Goal: Task Accomplishment & Management: Use online tool/utility

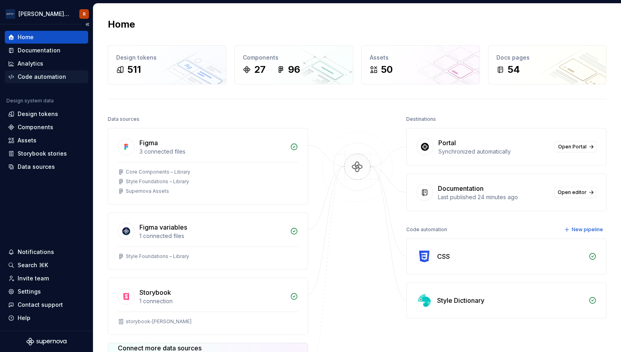
click at [30, 77] on div "Code automation" at bounding box center [42, 77] width 48 height 8
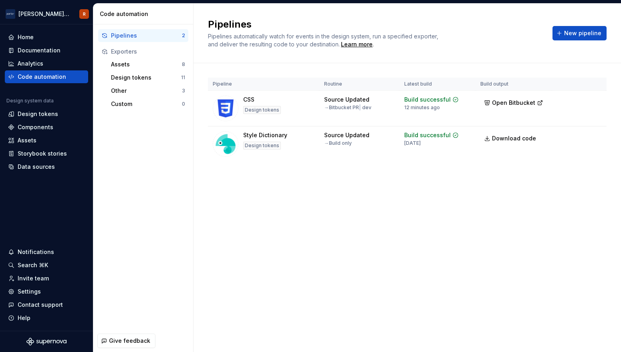
click at [336, 233] on div "Pipelines Pipelines automatically watch for events in the design system, run a …" at bounding box center [406, 178] width 427 height 349
click at [155, 35] on div "Pipelines" at bounding box center [146, 36] width 71 height 8
click at [593, 101] on html "[PERSON_NAME] Airlines R Home Documentation Analytics Code automation Design sy…" at bounding box center [310, 176] width 621 height 352
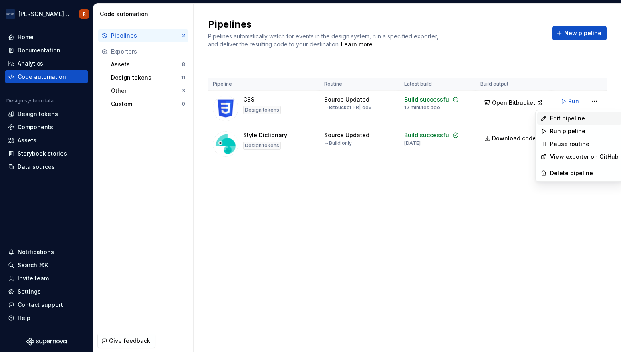
click at [574, 120] on div "Edit pipeline" at bounding box center [584, 119] width 68 height 8
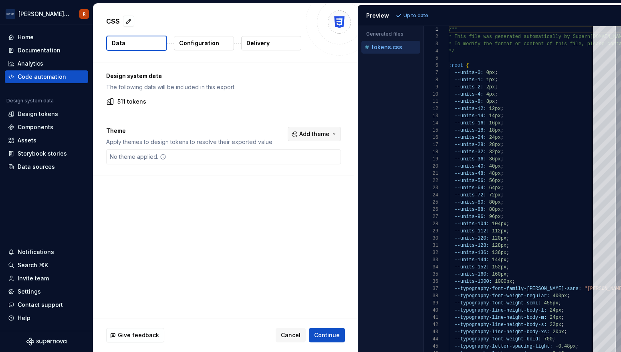
click at [314, 133] on span "Add theme" at bounding box center [314, 134] width 30 height 8
click at [297, 178] on div "large" at bounding box center [301, 179] width 76 height 8
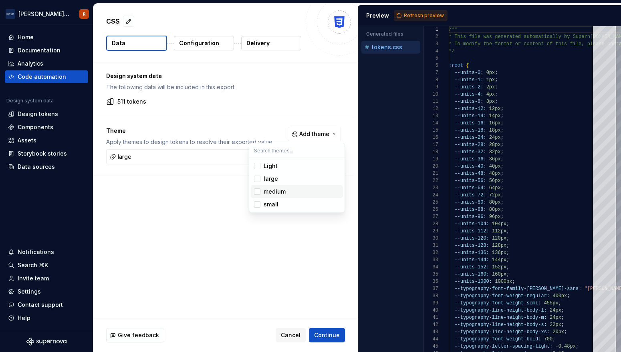
click at [297, 189] on div "medium" at bounding box center [301, 192] width 76 height 8
click at [295, 202] on div "small" at bounding box center [301, 205] width 76 height 8
click at [284, 265] on html "[PERSON_NAME] Airlines R Home Documentation Analytics Code automation Design sy…" at bounding box center [310, 176] width 621 height 352
click at [416, 15] on span "Refresh preview" at bounding box center [424, 15] width 40 height 6
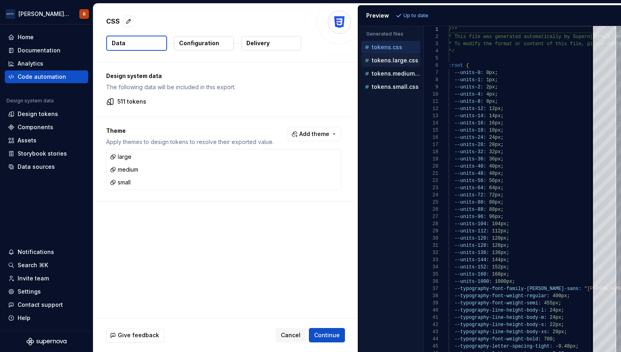
click at [389, 61] on p "tokens.large.css" at bounding box center [395, 60] width 46 height 6
click at [389, 77] on div "tokens.medium.css" at bounding box center [391, 74] width 57 height 8
click at [389, 84] on p "tokens.small.css" at bounding box center [395, 87] width 47 height 6
click at [389, 72] on p "tokens.medium.css" at bounding box center [396, 73] width 48 height 6
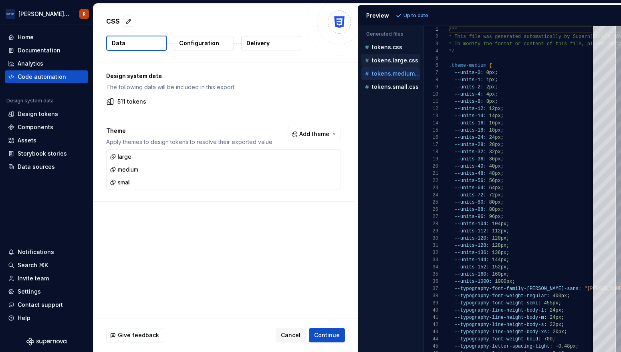
click at [389, 63] on p "tokens.large.css" at bounding box center [395, 60] width 46 height 6
type textarea "**********"
click at [208, 46] on p "Configuration" at bounding box center [199, 43] width 40 height 8
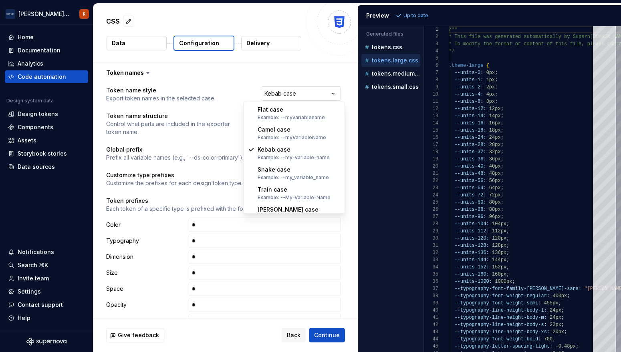
click at [289, 96] on html "**********" at bounding box center [310, 176] width 621 height 352
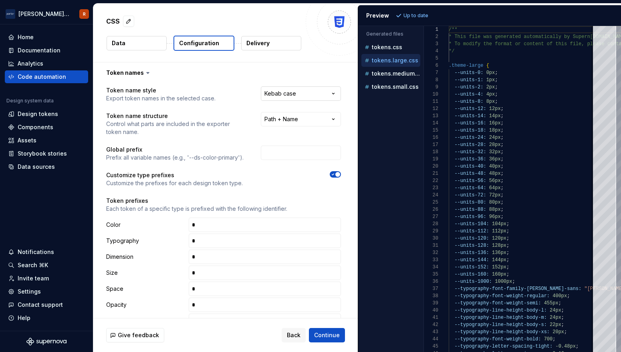
click at [289, 96] on html "**********" at bounding box center [310, 176] width 621 height 352
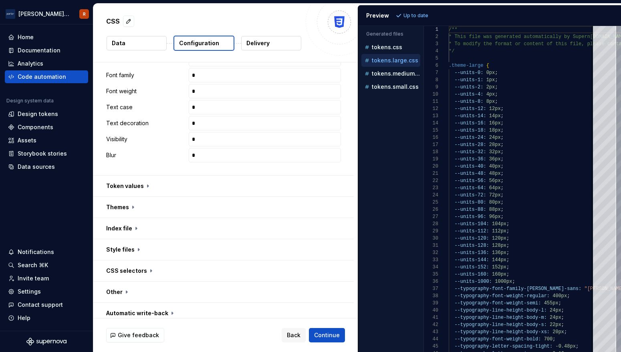
scroll to position [460, 0]
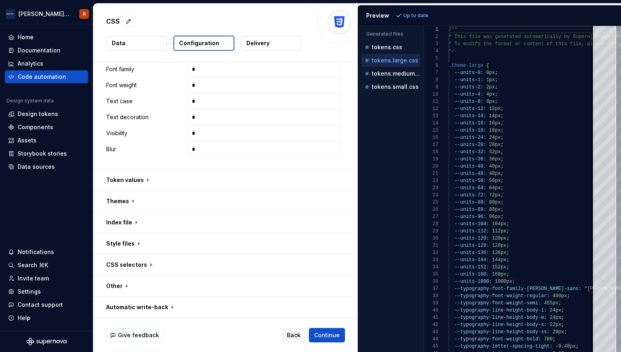
click at [238, 182] on button "button" at bounding box center [223, 180] width 260 height 21
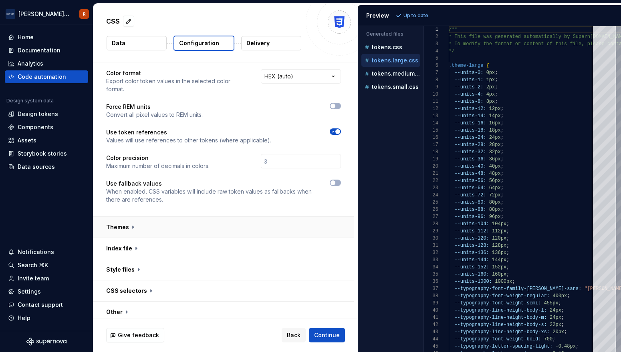
click at [267, 218] on button "button" at bounding box center [223, 227] width 260 height 21
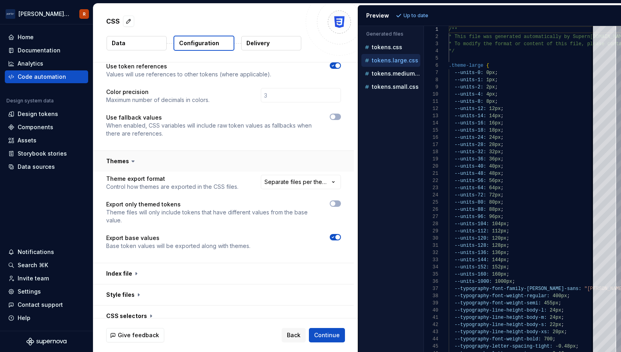
scroll to position [653, 0]
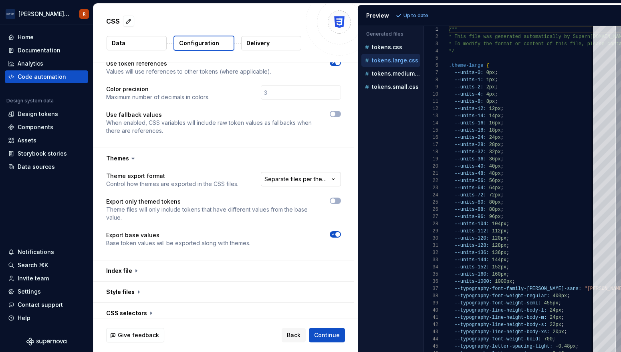
click at [286, 168] on html "**********" at bounding box center [310, 176] width 621 height 352
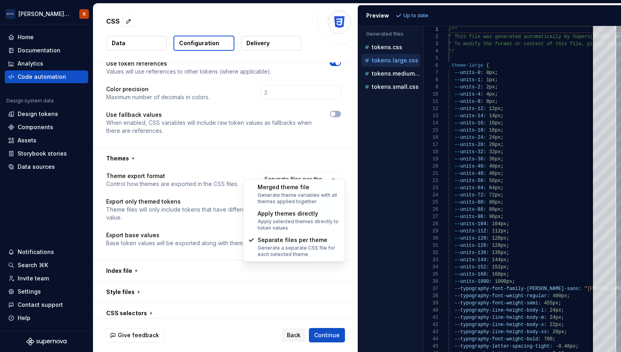
select select "**********"
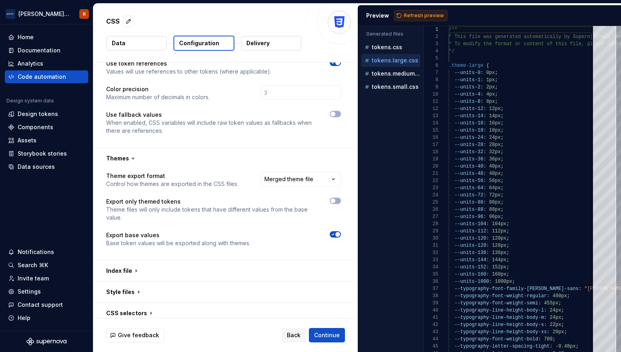
click at [408, 12] on span "Refresh preview" at bounding box center [424, 15] width 40 height 6
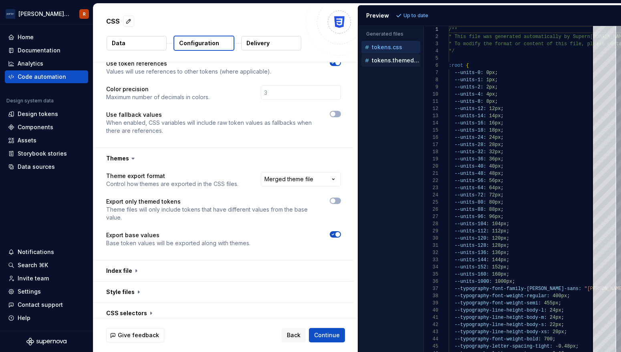
click at [403, 62] on p "tokens.themed.css" at bounding box center [396, 60] width 48 height 6
type textarea "**********"
click at [277, 175] on html "**********" at bounding box center [310, 176] width 621 height 352
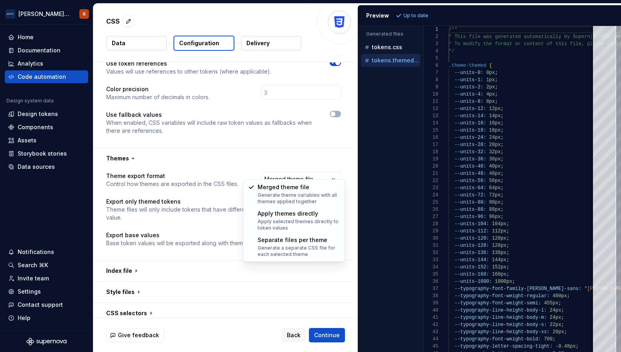
select select "**********"
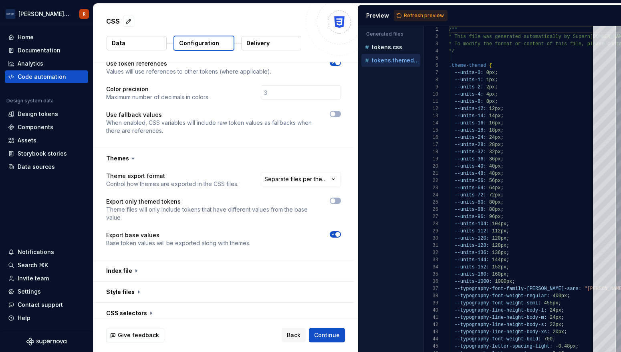
click at [334, 234] on icon "button" at bounding box center [333, 234] width 2 height 1
click at [421, 18] on span "Refresh preview" at bounding box center [424, 15] width 40 height 6
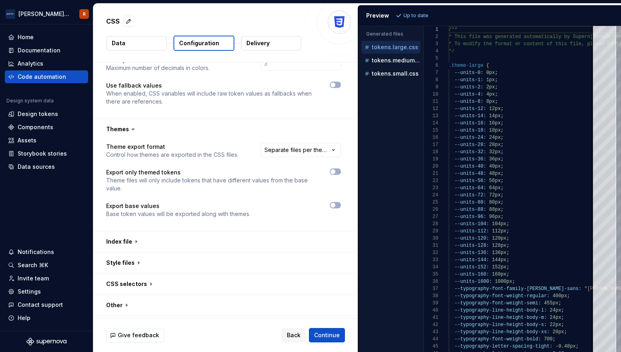
scroll to position [689, 0]
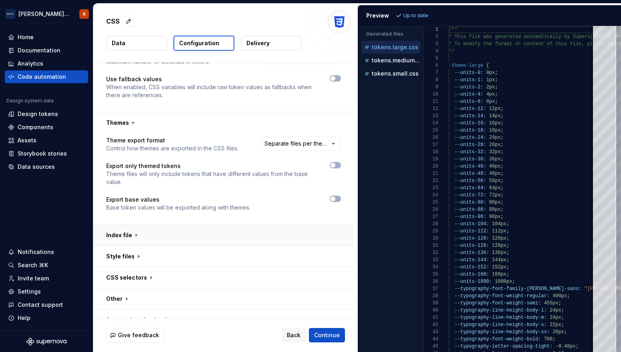
click at [239, 225] on button "button" at bounding box center [223, 235] width 260 height 21
click at [242, 226] on button "button" at bounding box center [223, 235] width 260 height 21
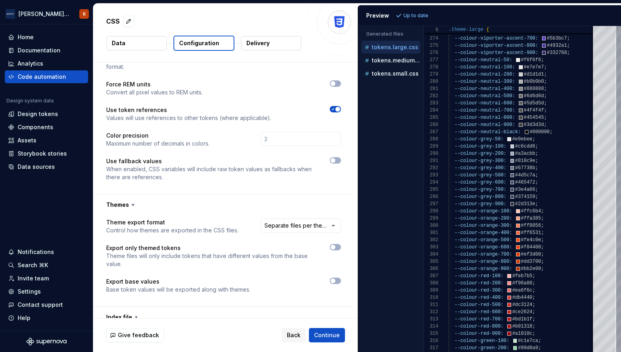
scroll to position [613, 0]
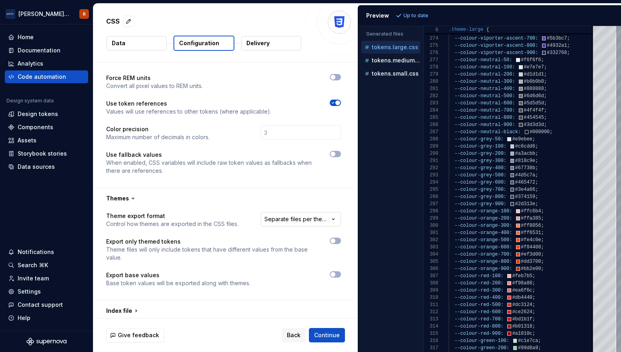
click at [283, 215] on html "**********" at bounding box center [310, 176] width 621 height 352
click at [273, 194] on html "**********" at bounding box center [310, 176] width 621 height 352
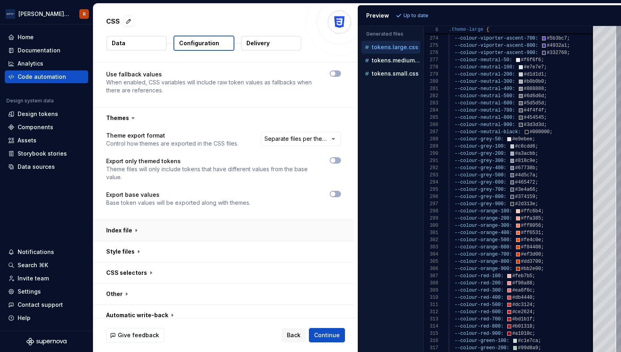
click at [264, 222] on button "button" at bounding box center [223, 230] width 260 height 21
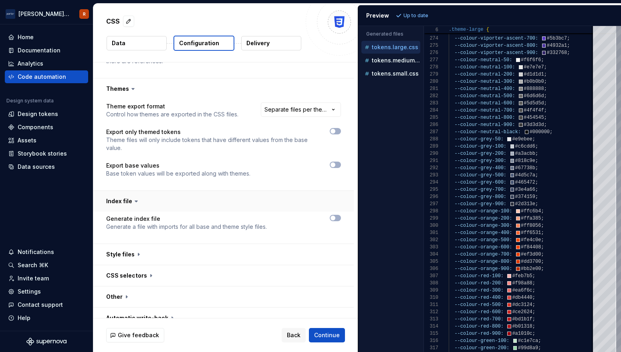
scroll to position [726, 0]
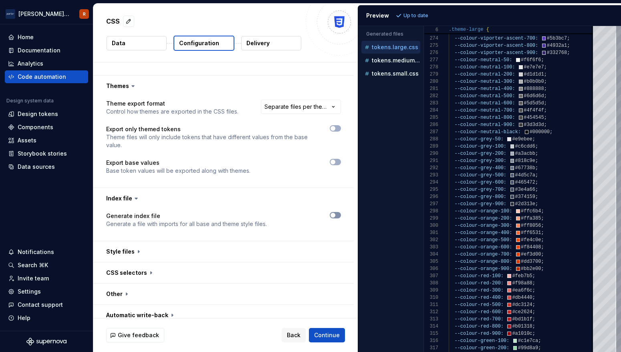
click at [336, 213] on icon "button" at bounding box center [333, 215] width 6 height 5
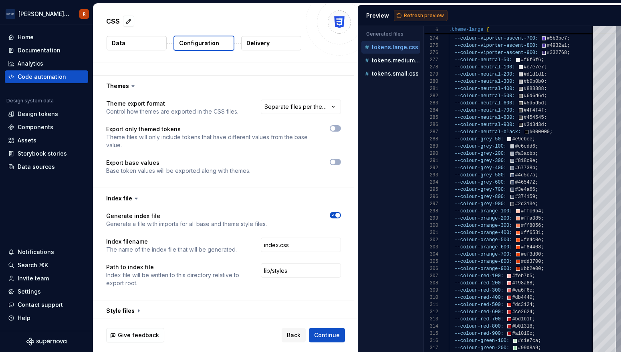
click at [409, 12] on button "Refresh preview" at bounding box center [421, 15] width 54 height 11
click at [384, 45] on icon "button" at bounding box center [385, 47] width 6 height 6
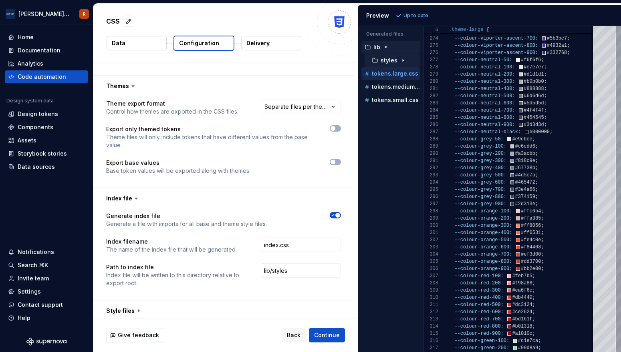
click at [390, 59] on p "styles" at bounding box center [388, 60] width 17 height 6
click at [395, 72] on p "index.css" at bounding box center [399, 73] width 26 height 6
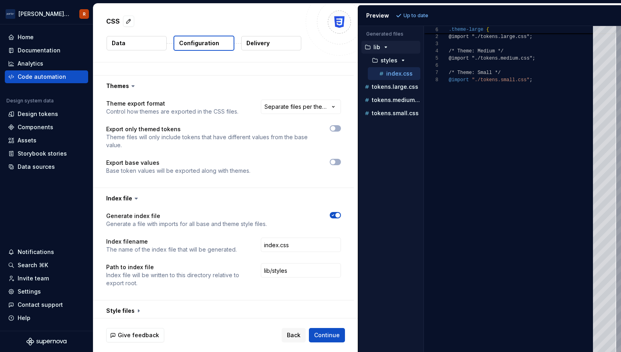
scroll to position [50, 0]
click at [392, 103] on div "tokens.medium.css" at bounding box center [391, 100] width 57 height 8
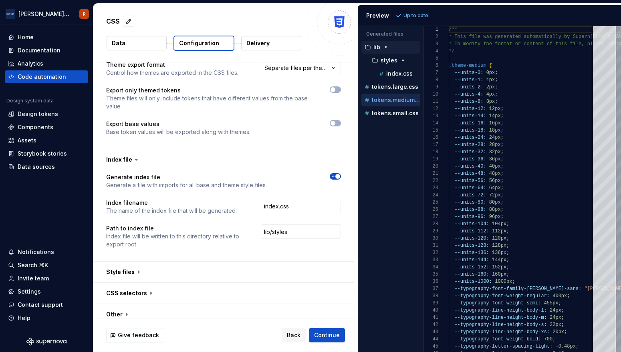
click at [341, 173] on button "button" at bounding box center [335, 176] width 11 height 6
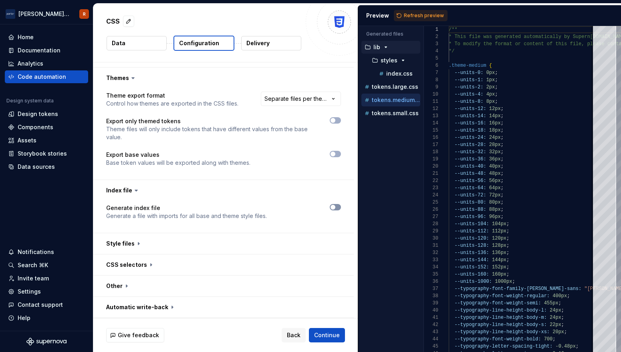
scroll to position [726, 0]
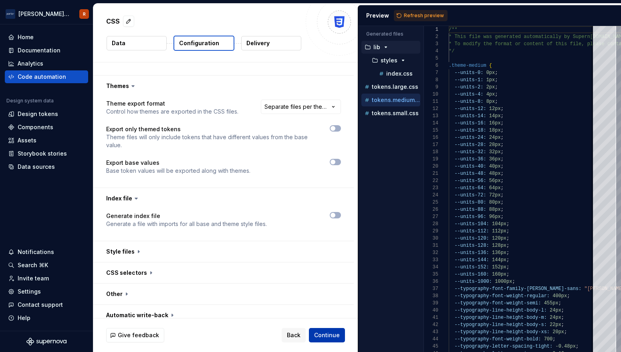
click at [327, 334] on span "Continue" at bounding box center [327, 336] width 26 height 8
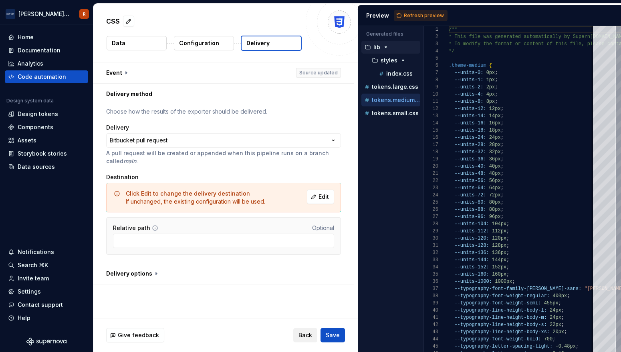
click at [303, 334] on span "Back" at bounding box center [305, 336] width 14 height 8
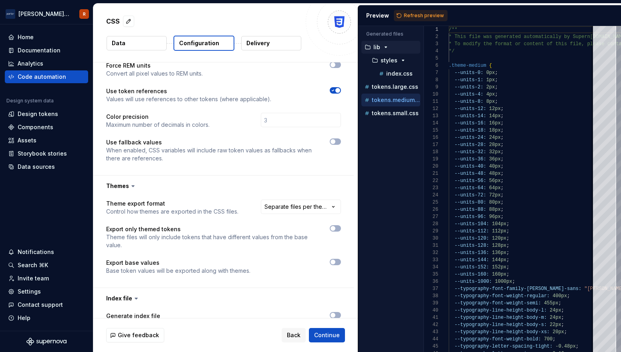
scroll to position [635, 0]
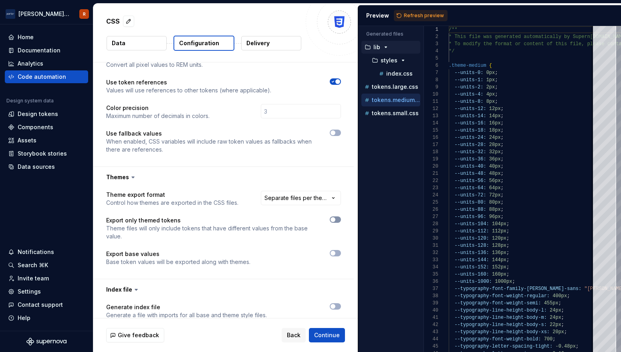
click at [335, 217] on span "button" at bounding box center [332, 219] width 5 height 5
click at [407, 16] on span "Refresh preview" at bounding box center [424, 15] width 40 height 6
type textarea "**********"
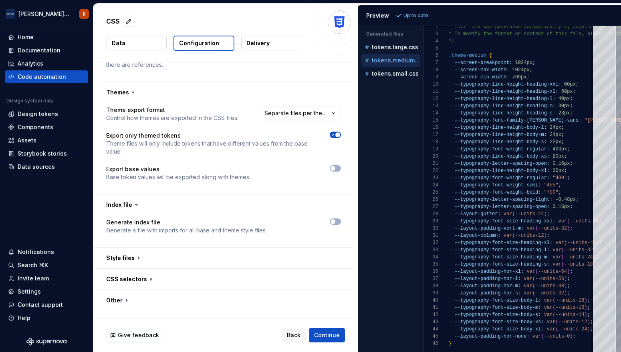
scroll to position [726, 0]
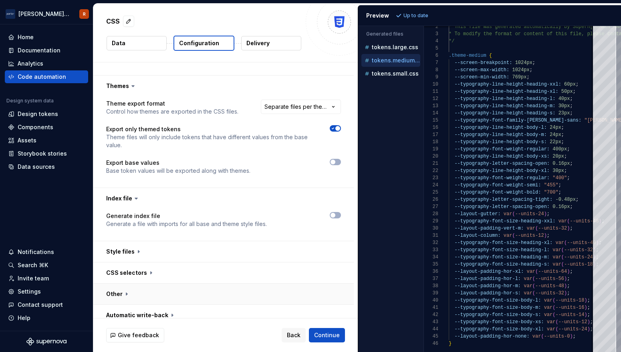
click at [127, 290] on button "button" at bounding box center [223, 294] width 260 height 21
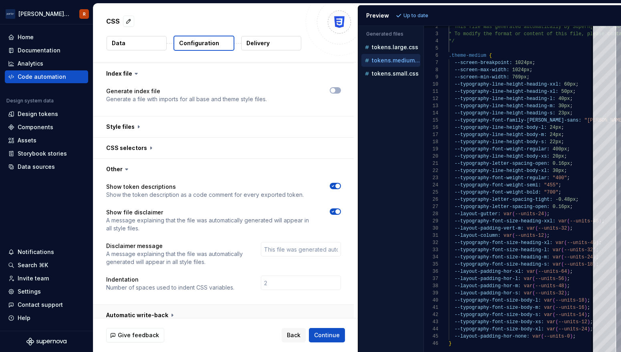
click at [184, 308] on button "button" at bounding box center [223, 315] width 260 height 21
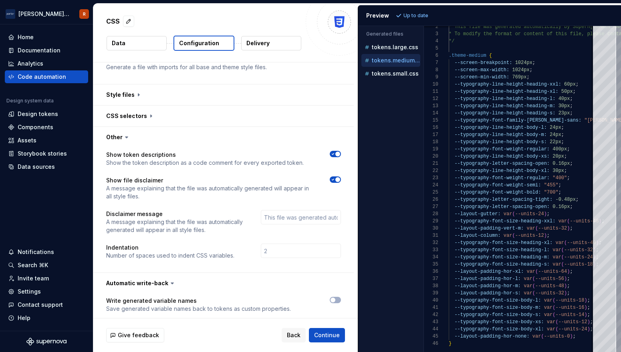
scroll to position [716, 0]
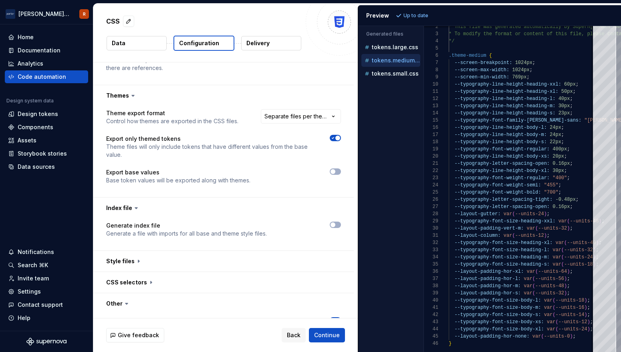
click at [154, 43] on button "Data" at bounding box center [136, 43] width 60 height 14
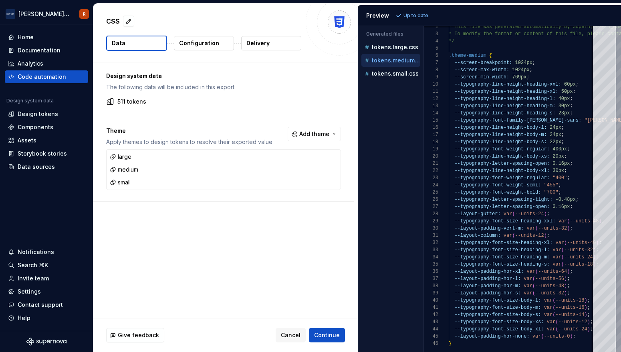
click at [278, 41] on button "Delivery" at bounding box center [271, 43] width 60 height 14
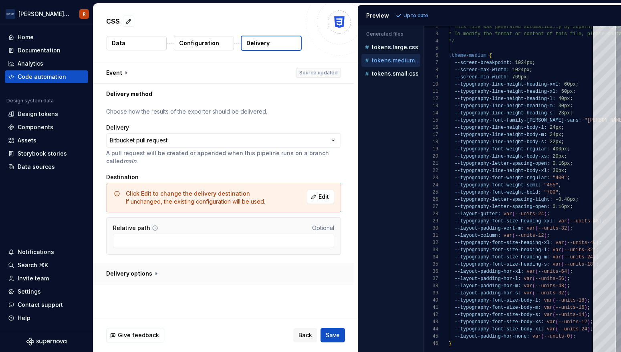
click at [147, 270] on button "button" at bounding box center [223, 273] width 260 height 21
click at [189, 43] on p "Configuration" at bounding box center [199, 43] width 40 height 8
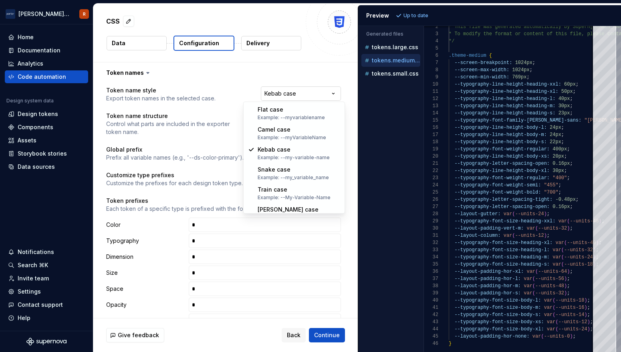
click at [284, 95] on html "**********" at bounding box center [310, 176] width 621 height 352
click at [252, 84] on html "**********" at bounding box center [310, 176] width 621 height 352
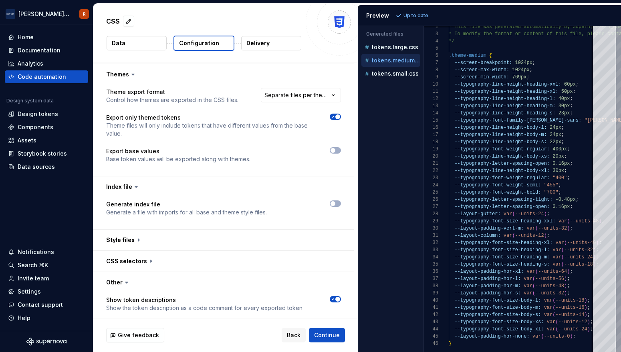
scroll to position [716, 0]
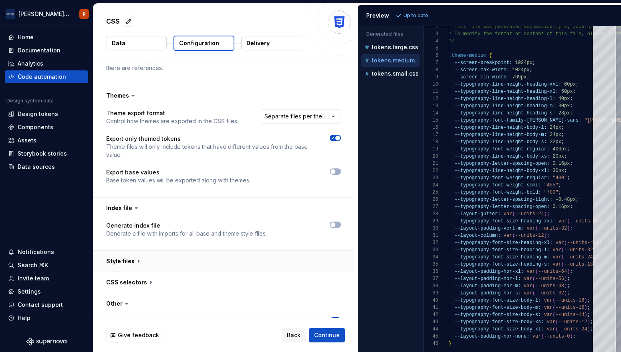
click at [235, 251] on button "button" at bounding box center [223, 261] width 260 height 21
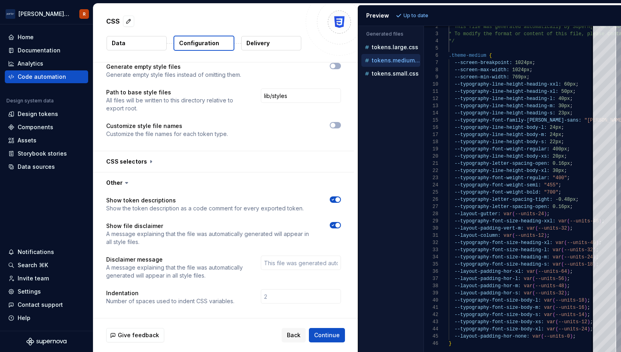
scroll to position [1000, 0]
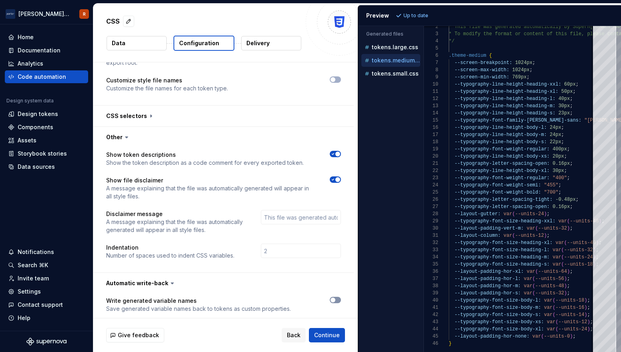
click at [335, 298] on span "button" at bounding box center [332, 300] width 5 height 5
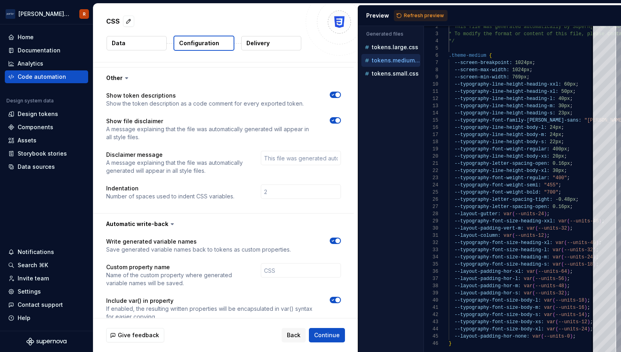
scroll to position [1067, 0]
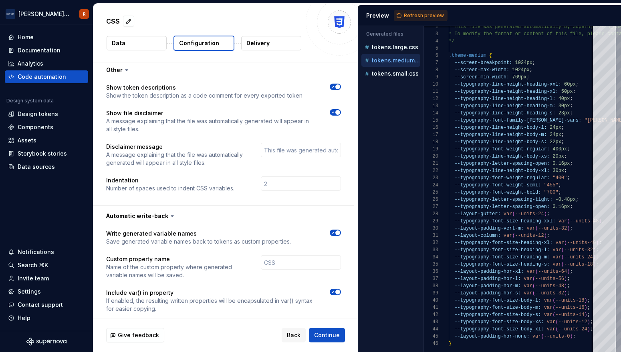
click at [338, 230] on button "button" at bounding box center [335, 233] width 11 height 6
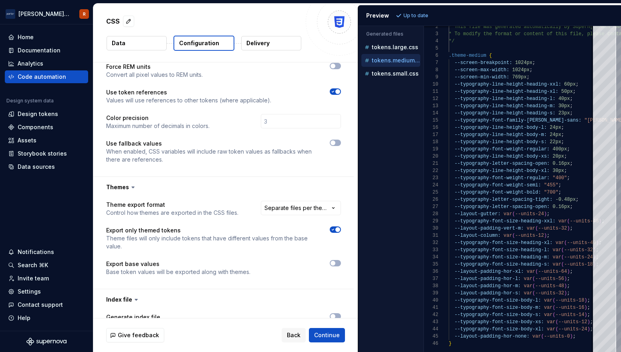
scroll to position [423, 0]
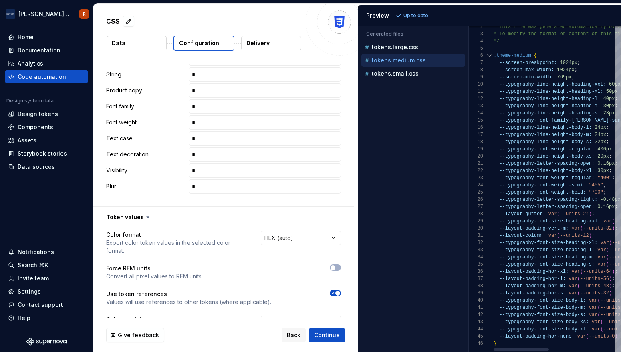
click at [468, 62] on div "Generated files Accessibility guide for tree . Navigate the tree with the arrow…" at bounding box center [489, 189] width 263 height 326
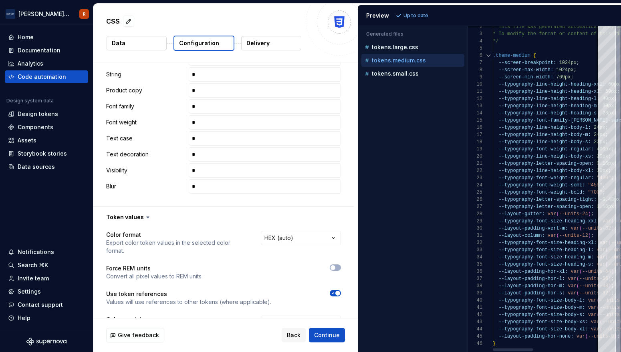
type button "on"
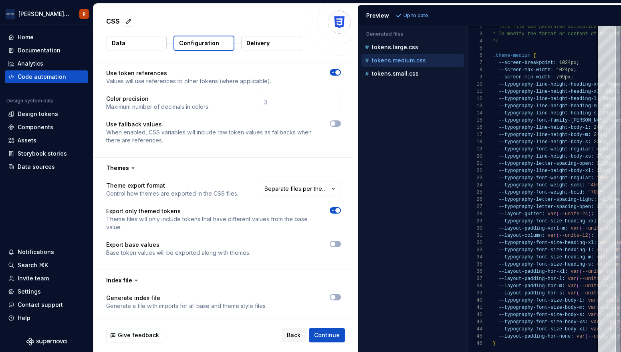
scroll to position [650, 0]
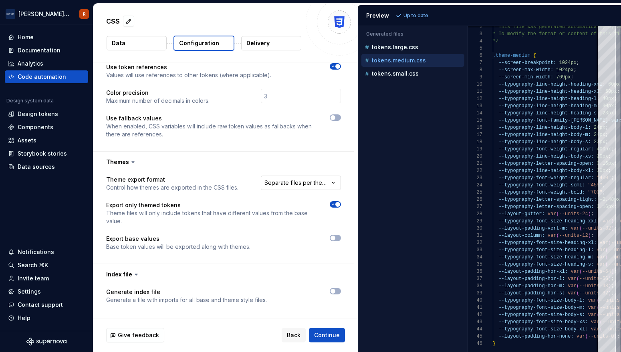
click at [288, 177] on html "**********" at bounding box center [310, 176] width 621 height 352
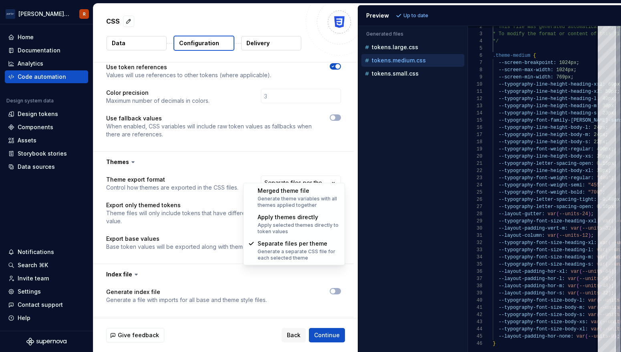
click at [227, 160] on html "**********" at bounding box center [310, 176] width 621 height 352
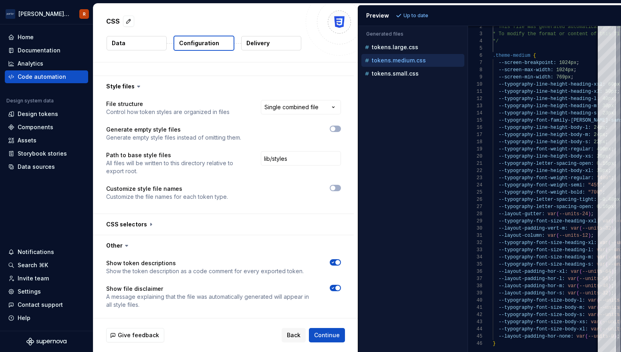
scroll to position [900, 0]
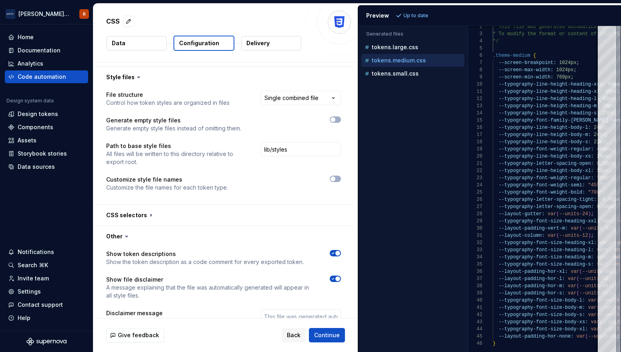
click at [124, 46] on button "Data" at bounding box center [136, 43] width 60 height 14
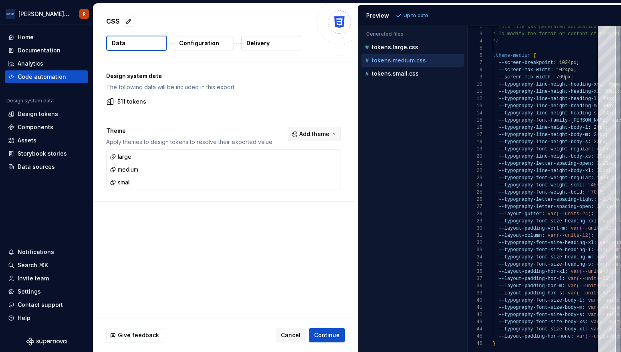
click at [317, 134] on span "Add theme" at bounding box center [314, 134] width 30 height 8
click at [194, 248] on html "[PERSON_NAME] Airlines R Home Documentation Analytics Code automation Design sy…" at bounding box center [310, 176] width 621 height 352
click at [185, 46] on p "Configuration" at bounding box center [199, 43] width 40 height 8
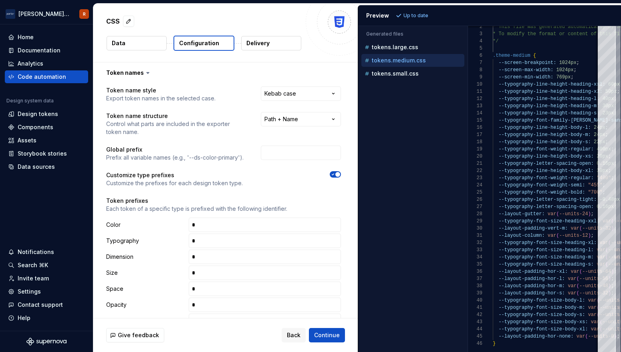
click at [136, 47] on button "Data" at bounding box center [136, 43] width 60 height 14
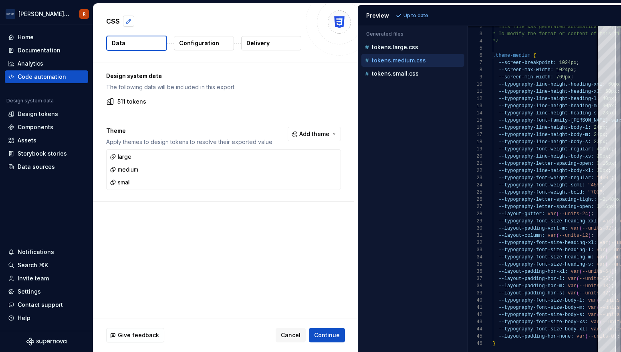
click at [129, 22] on button "button" at bounding box center [128, 21] width 11 height 11
type textarea "*"
click at [264, 71] on div "Design system data The following data will be included in this export. 511 toke…" at bounding box center [223, 89] width 260 height 54
click at [207, 50] on button "Configuration" at bounding box center [204, 43] width 60 height 14
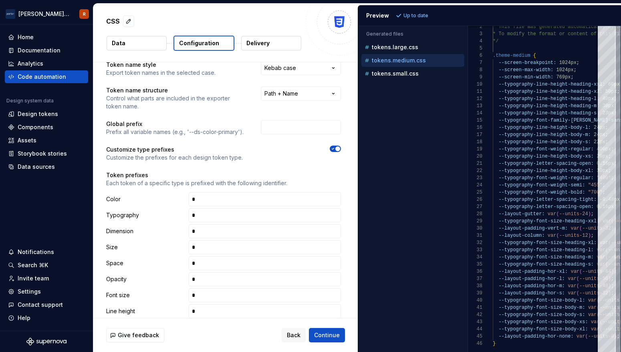
scroll to position [31, 0]
